Goal: Task Accomplishment & Management: Complete application form

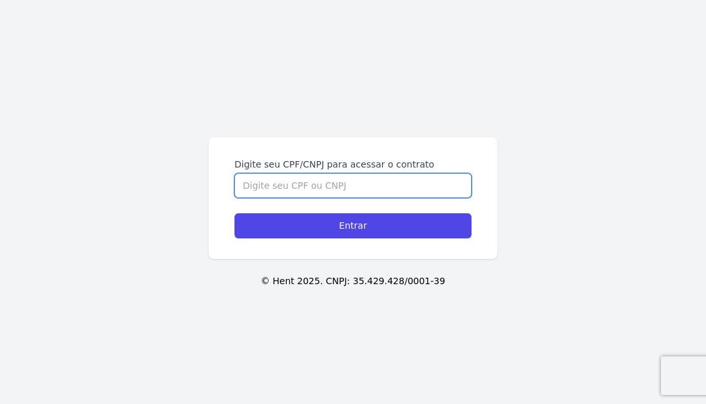
click at [272, 189] on input "Digite seu CPF/CNPJ para acessar o contrato" at bounding box center [352, 185] width 237 height 24
paste input "https://app.hent.com.br/public/sessions/login?realtor_id=1aaf254d-aecf-4487-855…"
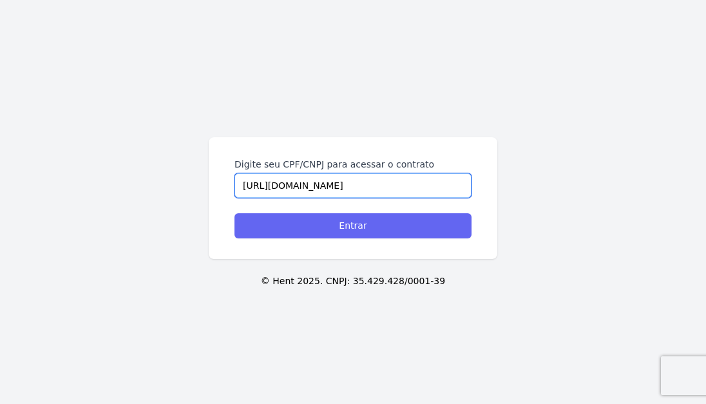
type input "https://app.hent.com.br/public/sessions/login?realtor_id=1aaf254d-aecf-4487-855…"
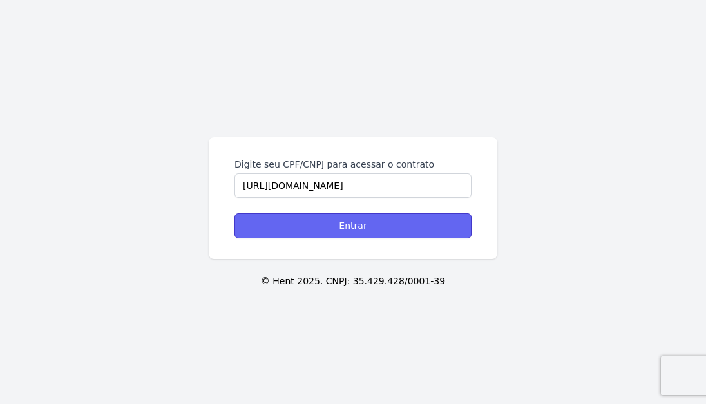
click at [319, 234] on input "Entrar" at bounding box center [352, 225] width 237 height 25
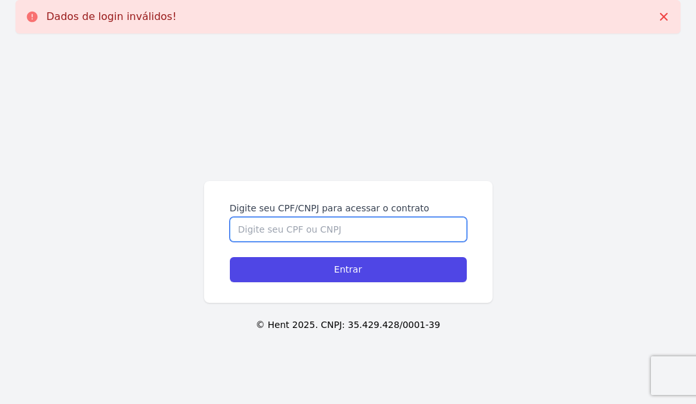
click at [321, 224] on input "Digite seu CPF/CNPJ para acessar o contrato" at bounding box center [348, 229] width 237 height 24
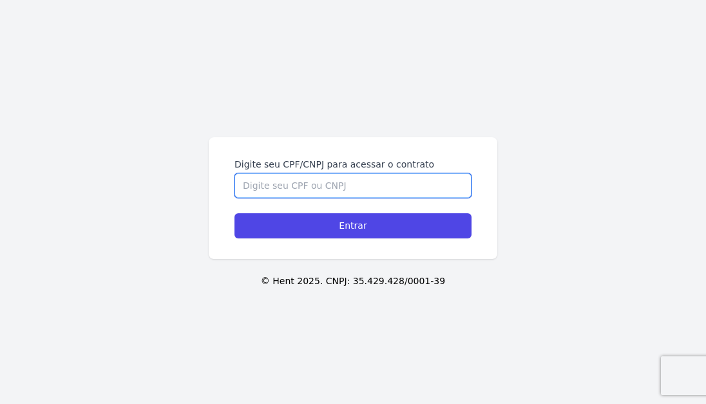
paste input "14054206778"
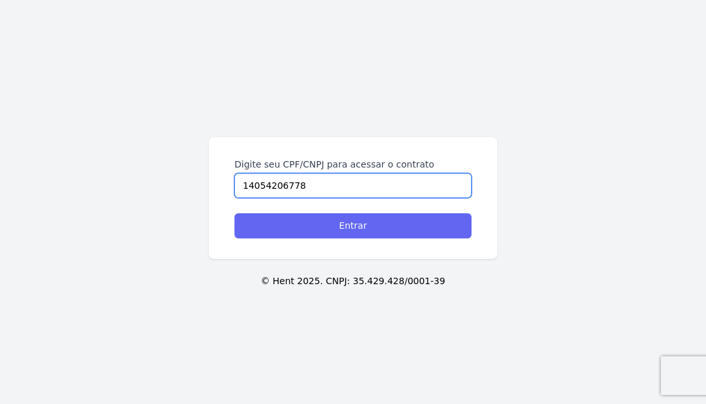
type input "14054206778"
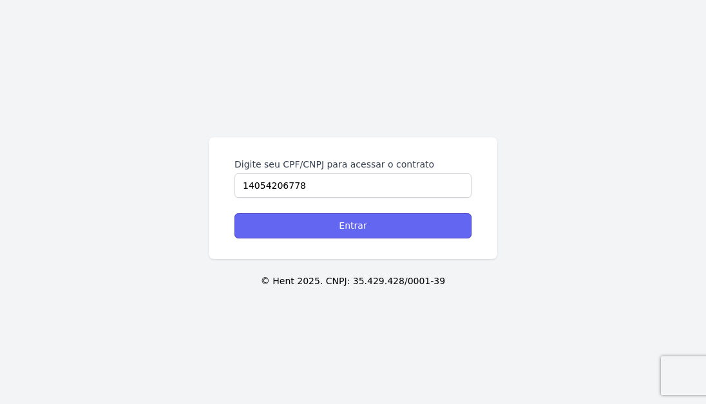
click at [298, 232] on input "Entrar" at bounding box center [352, 225] width 237 height 25
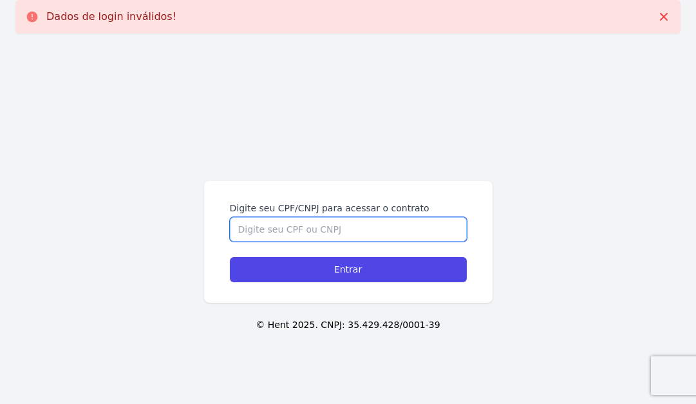
drag, startPoint x: 0, startPoint y: 0, endPoint x: 298, endPoint y: 229, distance: 376.3
click at [298, 229] on input "Digite seu CPF/CNPJ para acessar o contrato" at bounding box center [348, 229] width 237 height 24
paste input "14054206778"
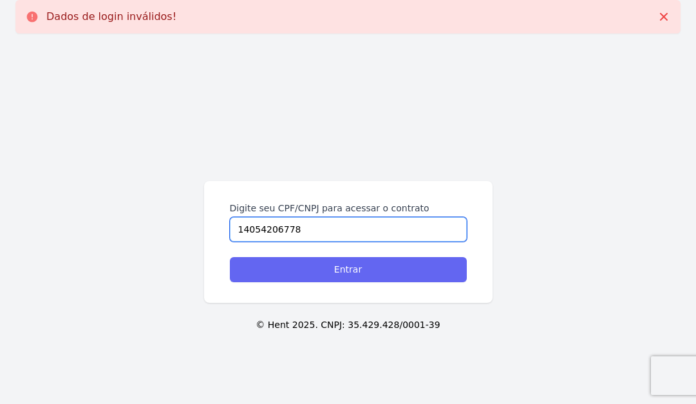
type input "14054206778"
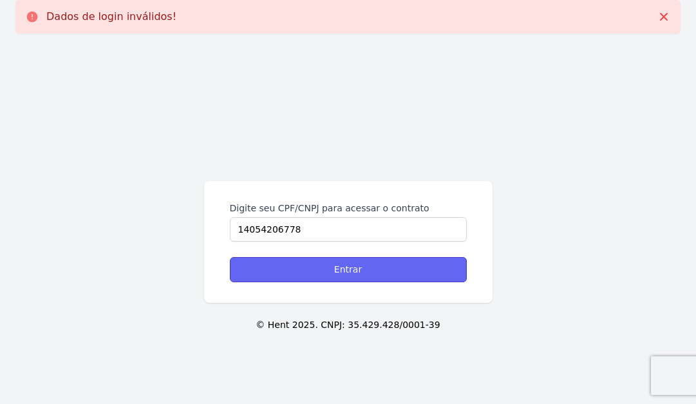
click at [293, 267] on input "Entrar" at bounding box center [348, 269] width 237 height 25
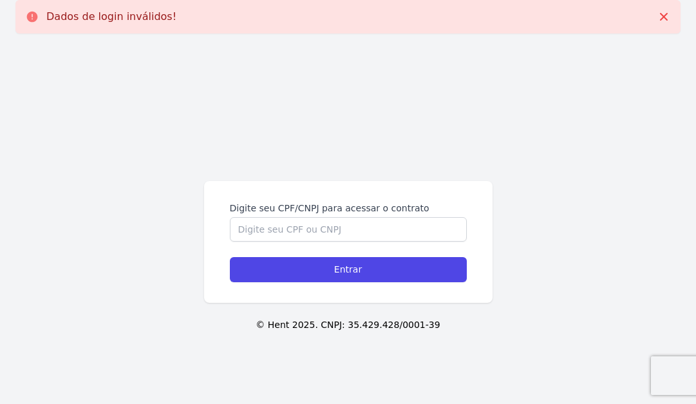
click at [294, 242] on form "Digite seu CPF/CNPJ para acessar o contrato Entrar" at bounding box center [348, 242] width 237 height 81
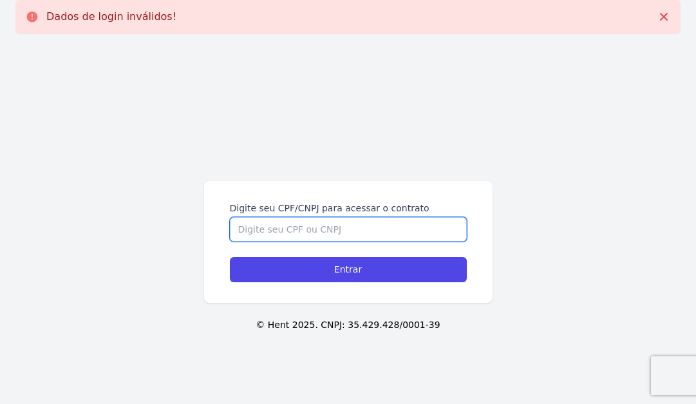
click at [297, 234] on input "Digite seu CPF/CNPJ para acessar o contrato" at bounding box center [348, 229] width 237 height 24
paste input "14054206778"
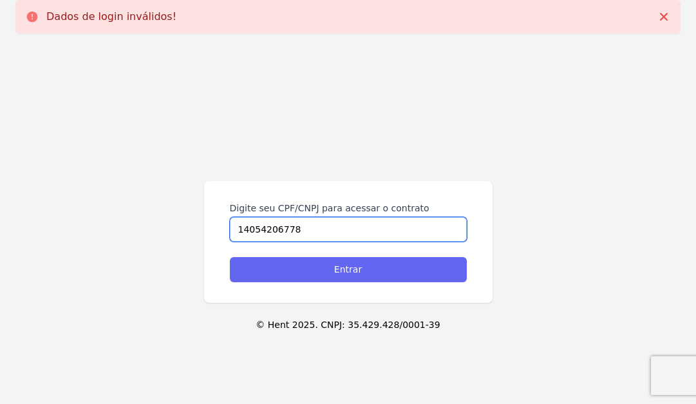
type input "14054206778"
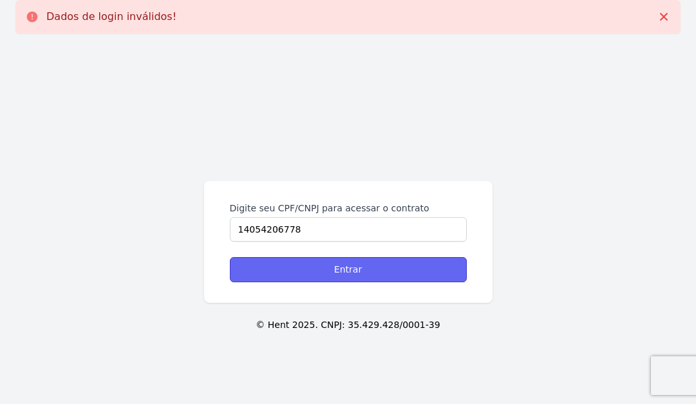
click at [288, 276] on input "Entrar" at bounding box center [348, 269] width 237 height 25
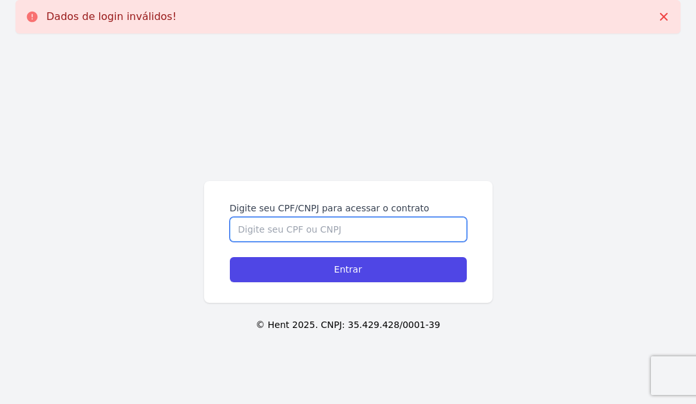
click at [292, 236] on input "Digite seu CPF/CNPJ para acessar o contrato" at bounding box center [348, 229] width 237 height 24
paste input "14054206778"
click at [238, 230] on input "14054206778" at bounding box center [348, 229] width 237 height 24
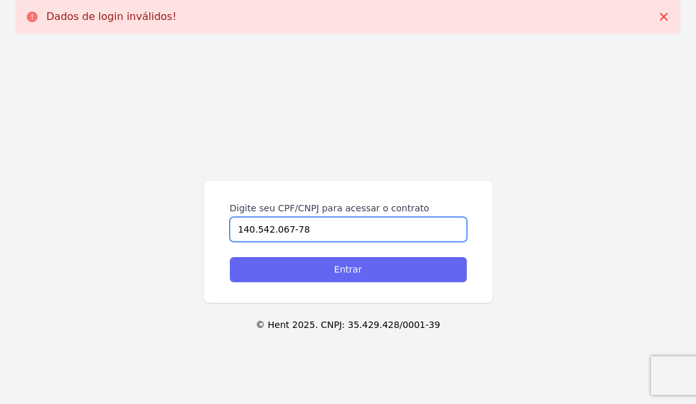
type input "140.542.067-78"
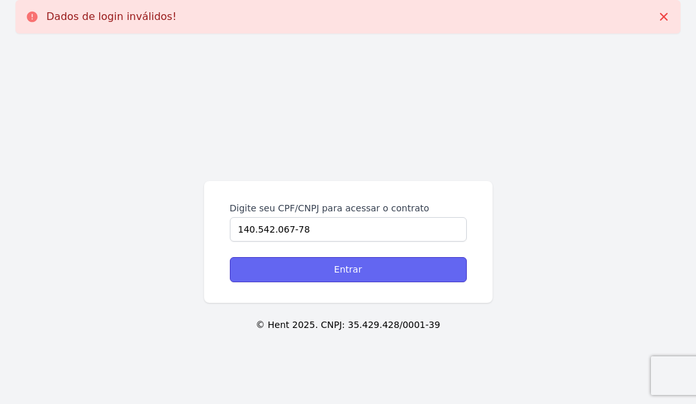
click at [284, 270] on input "Entrar" at bounding box center [348, 269] width 237 height 25
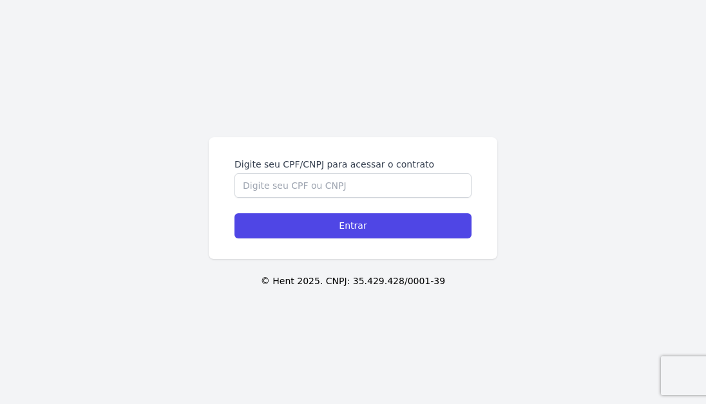
click at [280, 171] on div "Digite seu CPF/CNPJ para acessar o contrato" at bounding box center [352, 178] width 237 height 40
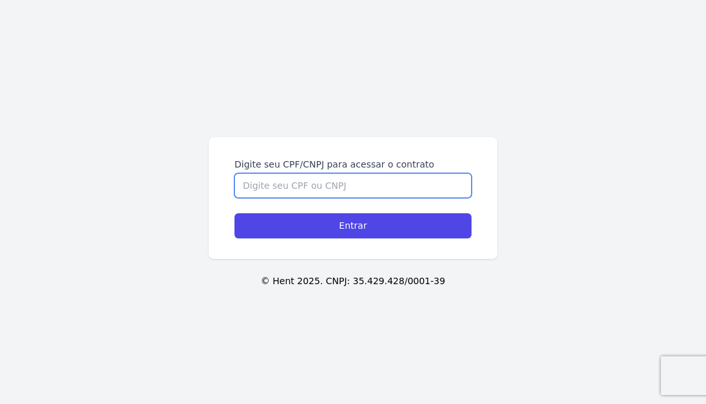
click at [278, 187] on input "Digite seu CPF/CNPJ para acessar o contrato" at bounding box center [352, 185] width 237 height 24
paste input "14054206778"
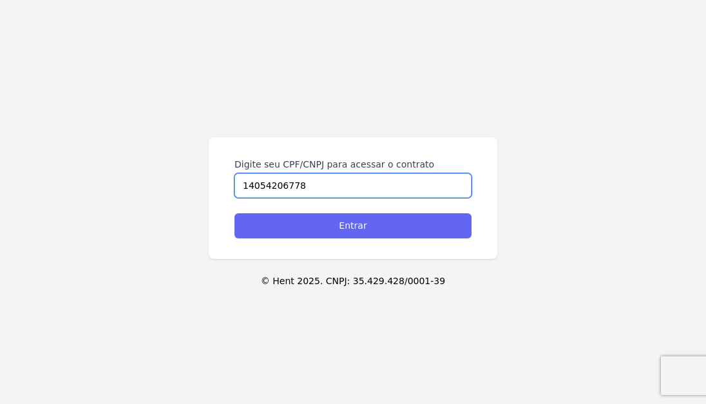
type input "14054206778"
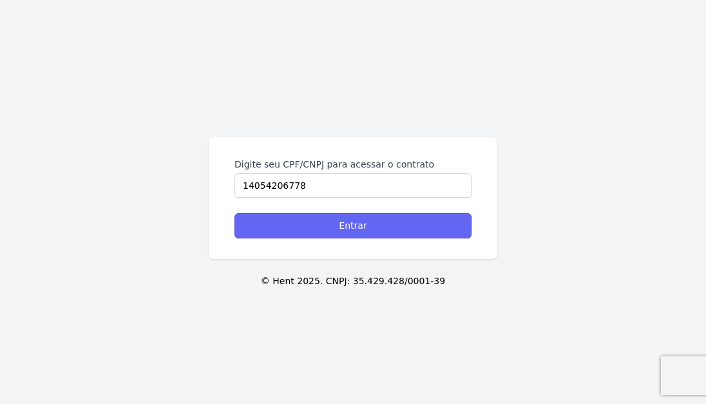
click at [290, 221] on input "Entrar" at bounding box center [352, 225] width 237 height 25
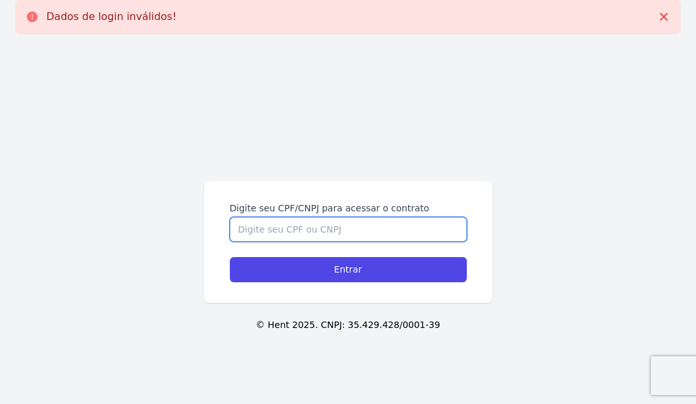
click at [290, 217] on input "Digite seu CPF/CNPJ para acessar o contrato" at bounding box center [348, 229] width 237 height 24
paste input "14054206778"
click at [236, 231] on input "14054206778" at bounding box center [348, 229] width 237 height 24
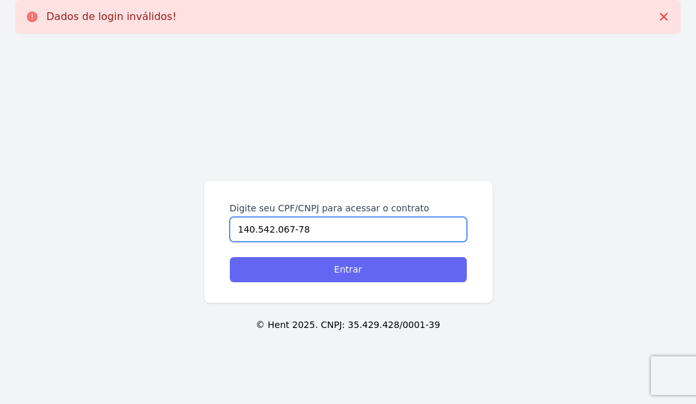
type input "140.542.067-78"
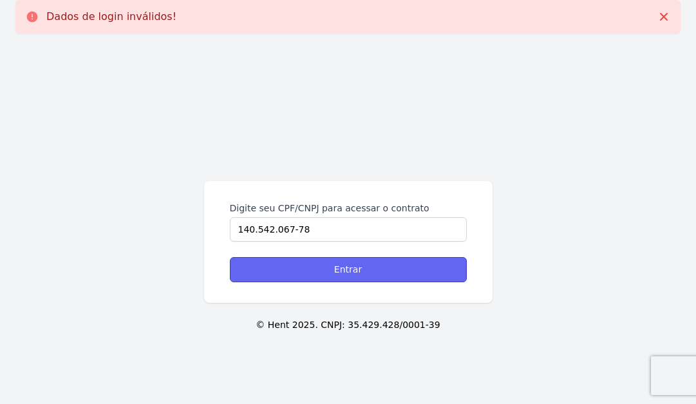
click at [278, 271] on input "Entrar" at bounding box center [348, 269] width 237 height 25
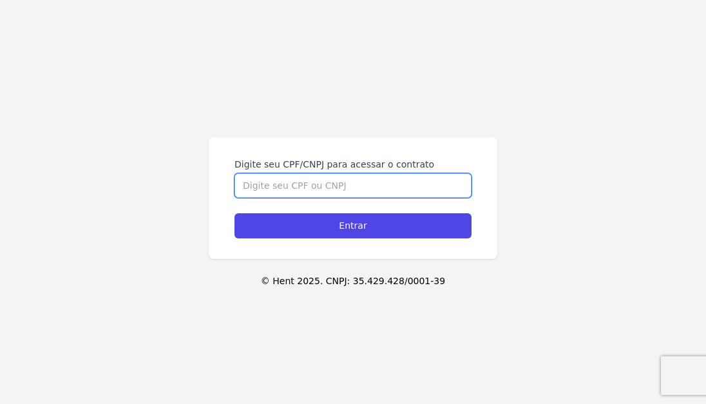
click at [315, 186] on input "Digite seu CPF/CNPJ para acessar o contrato" at bounding box center [352, 185] width 237 height 24
paste input "14054206778"
click at [240, 184] on input "14054206778" at bounding box center [352, 185] width 237 height 24
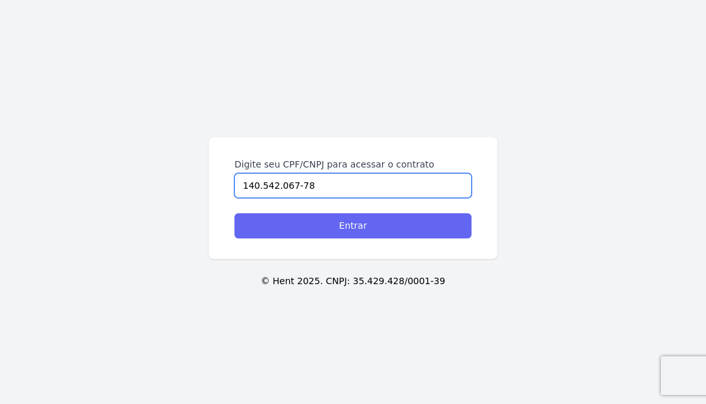
type input "140.542.067-78"
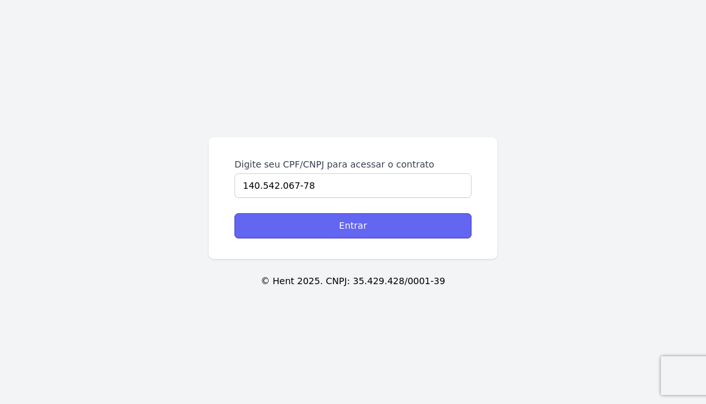
click at [295, 222] on input "Entrar" at bounding box center [352, 225] width 237 height 25
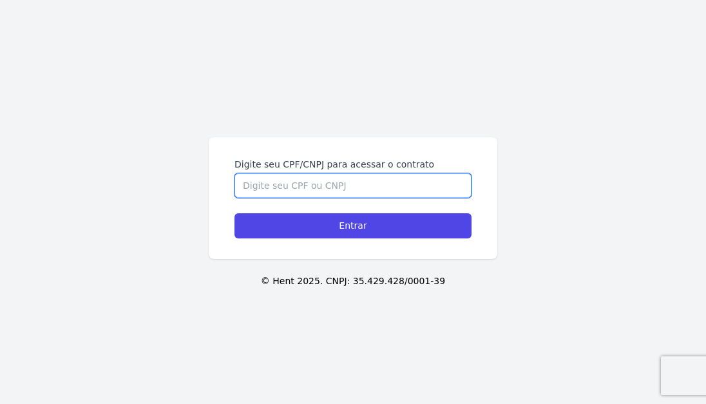
click at [258, 189] on input "Digite seu CPF/CNPJ para acessar o contrato" at bounding box center [352, 185] width 237 height 24
paste input "14054206778"
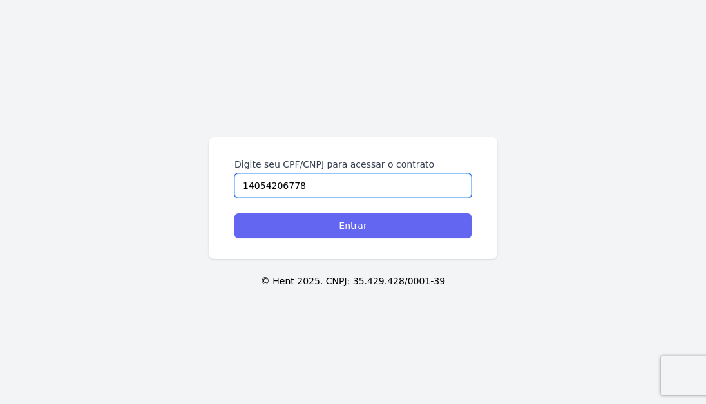
type input "14054206778"
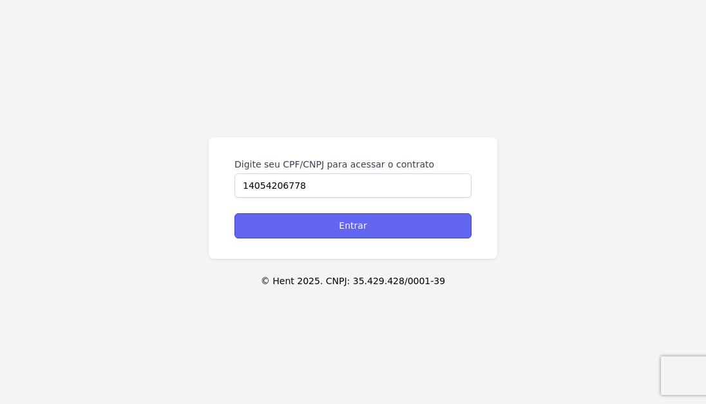
click at [261, 218] on input "Entrar" at bounding box center [352, 225] width 237 height 25
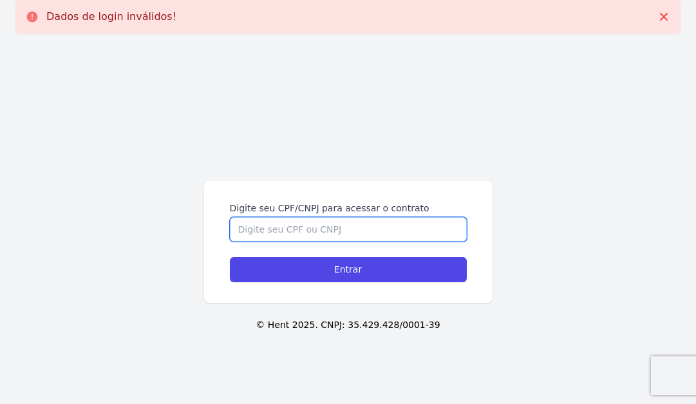
click at [260, 223] on input "Digite seu CPF/CNPJ para acessar o contrato" at bounding box center [348, 229] width 237 height 24
paste input "14054206778"
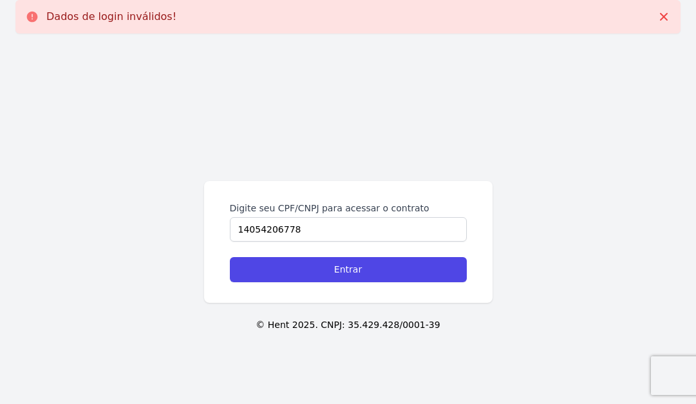
click at [227, 225] on div "Digite seu CPF/CNPJ para acessar o contrato 14054206778 Entrar" at bounding box center [348, 242] width 289 height 122
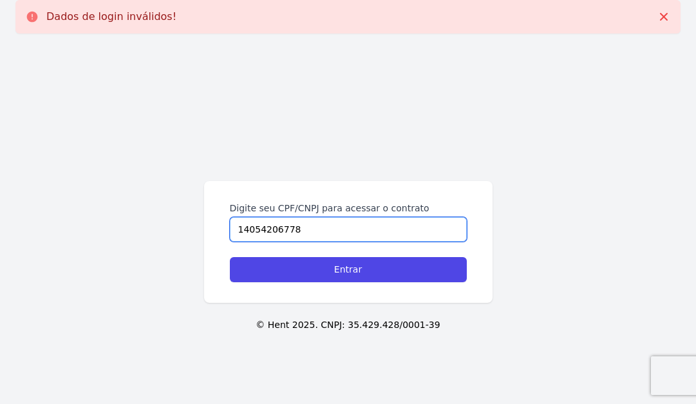
click at [234, 228] on input "14054206778" at bounding box center [348, 229] width 237 height 24
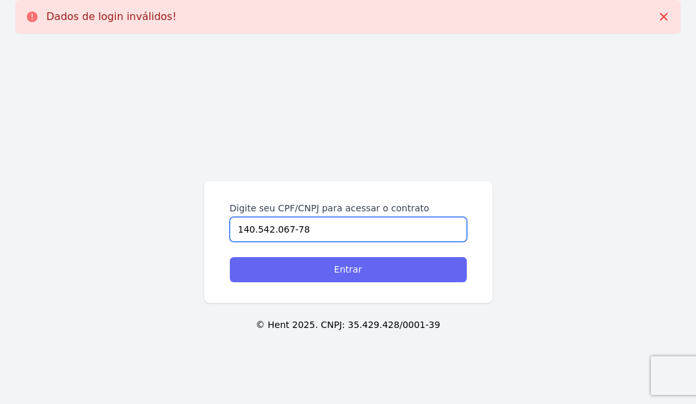
type input "140.542.067-78"
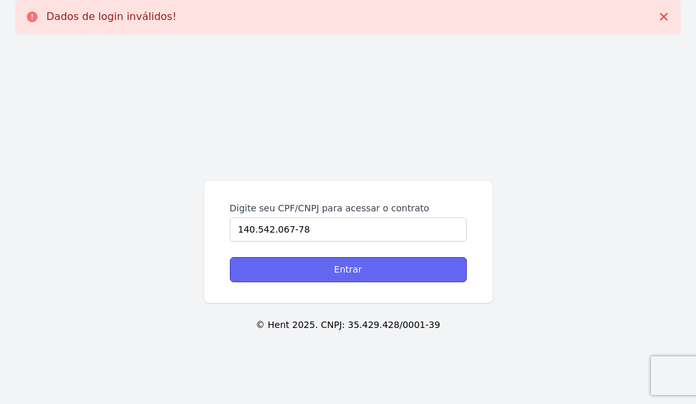
click at [278, 274] on input "Entrar" at bounding box center [348, 269] width 237 height 25
